Goal: Task Accomplishment & Management: Use online tool/utility

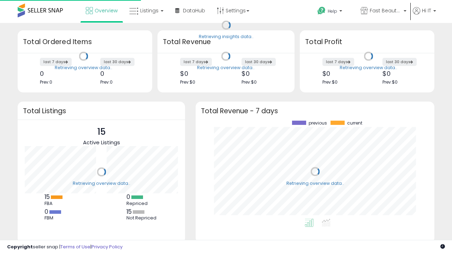
scroll to position [98, 224]
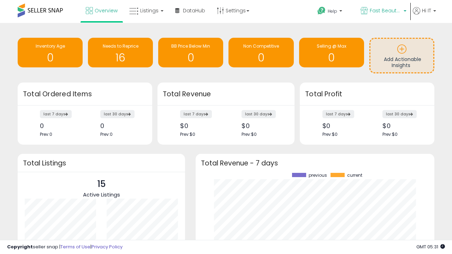
click at [383, 11] on span "Fast Beauty ([GEOGRAPHIC_DATA])" at bounding box center [385, 10] width 32 height 7
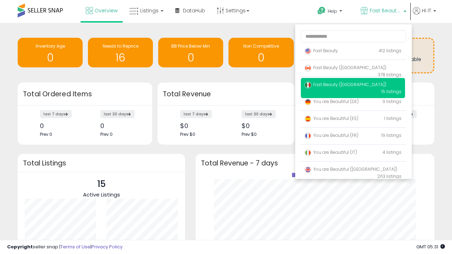
click at [353, 69] on span "Fast Beauty ([GEOGRAPHIC_DATA])" at bounding box center [345, 68] width 82 height 6
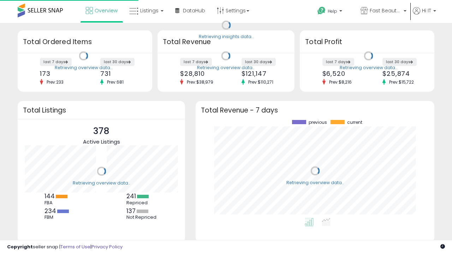
scroll to position [98, 224]
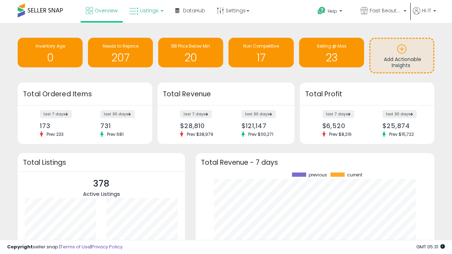
click at [145, 11] on span "Listings" at bounding box center [149, 10] width 18 height 7
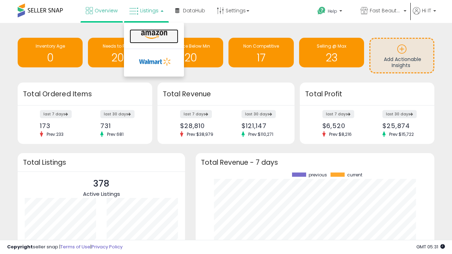
click at [153, 35] on icon at bounding box center [154, 34] width 31 height 9
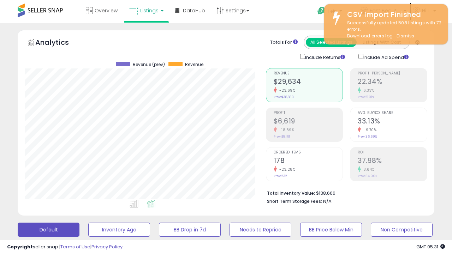
scroll to position [145, 241]
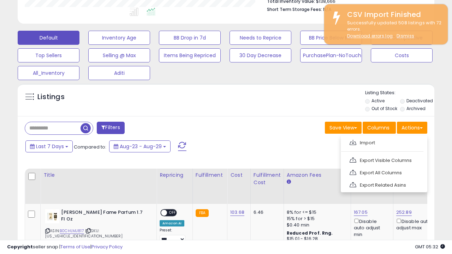
click at [353, 142] on span at bounding box center [352, 142] width 7 height 5
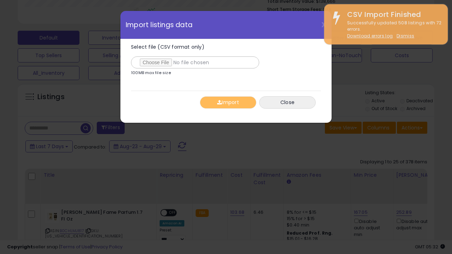
type input "**********"
click at [228, 102] on button "Import" at bounding box center [228, 102] width 56 height 12
